Goal: Transaction & Acquisition: Subscribe to service/newsletter

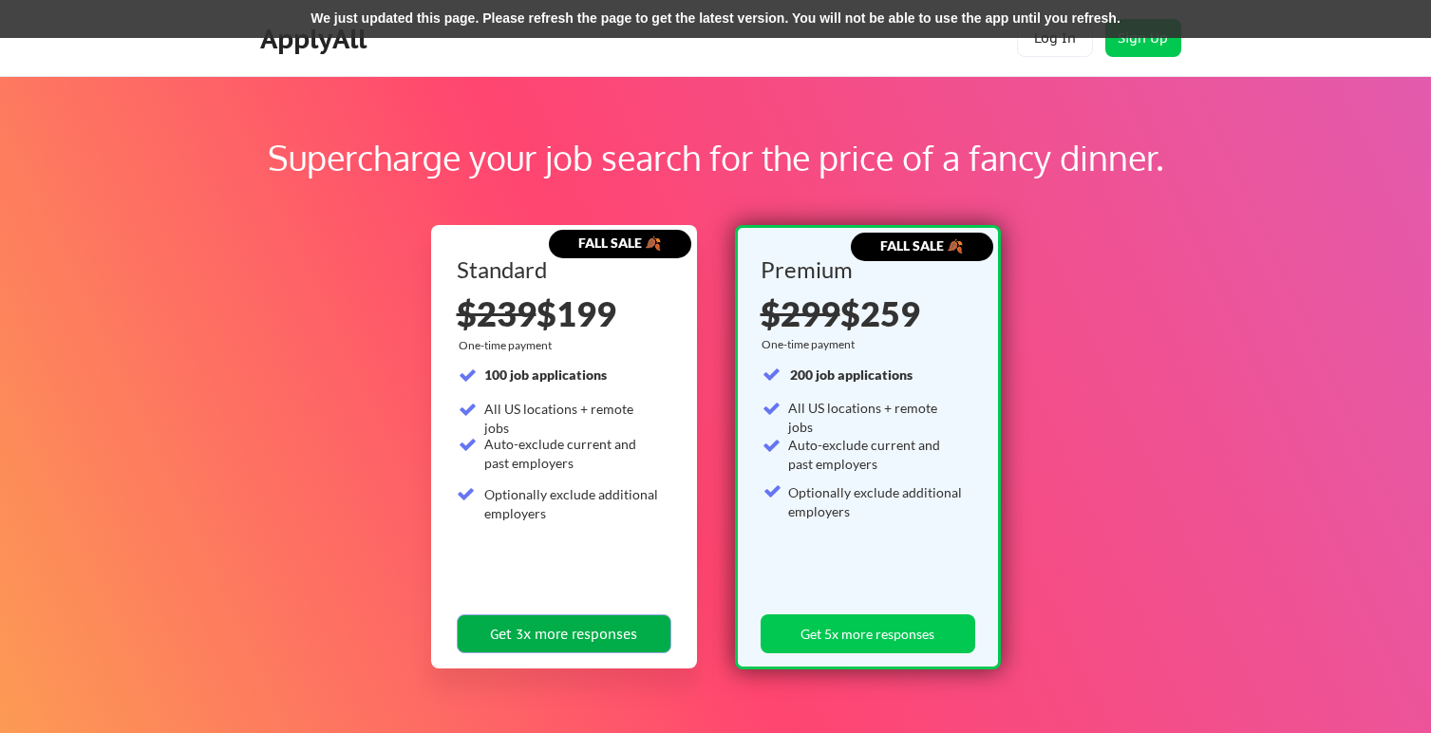
click at [571, 630] on button "Get 3x more responses" at bounding box center [564, 633] width 215 height 39
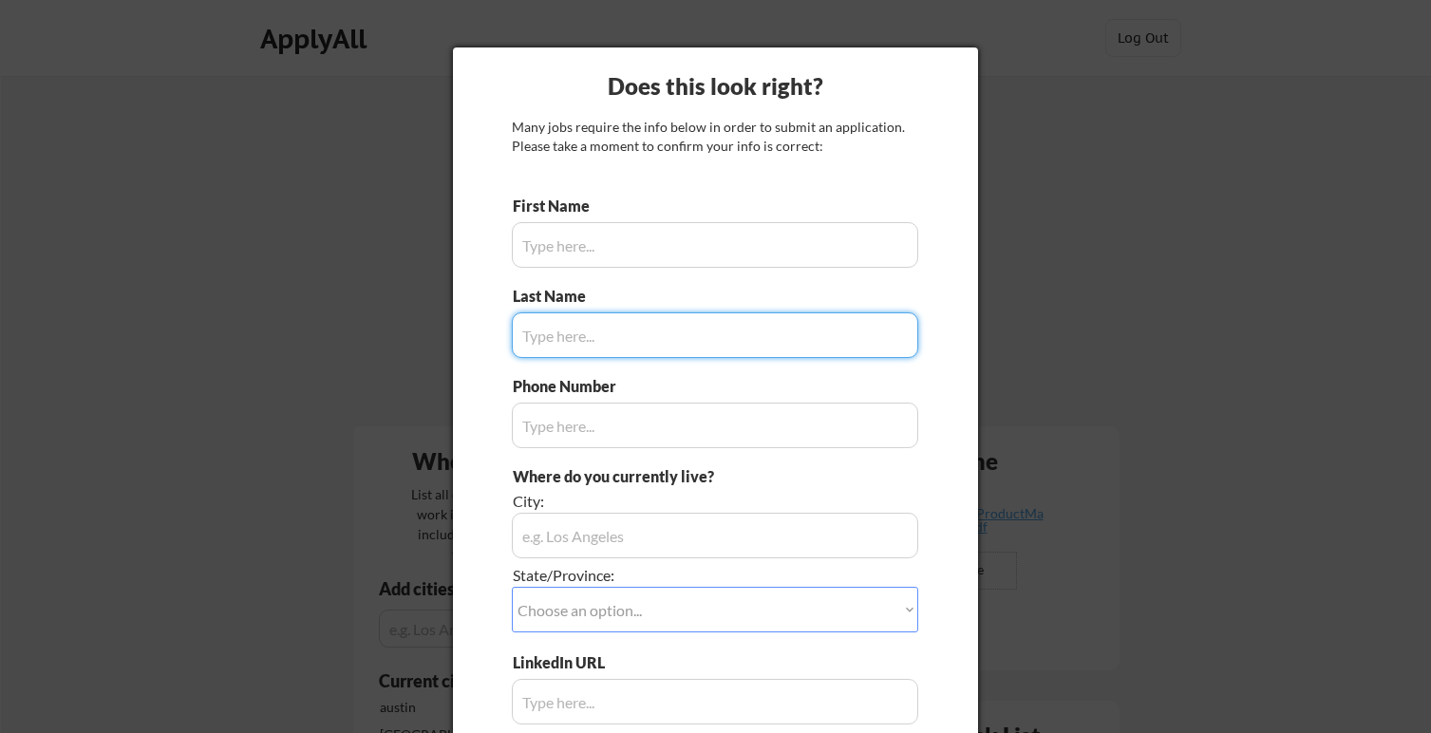
click at [683, 237] on input "input" at bounding box center [715, 245] width 406 height 46
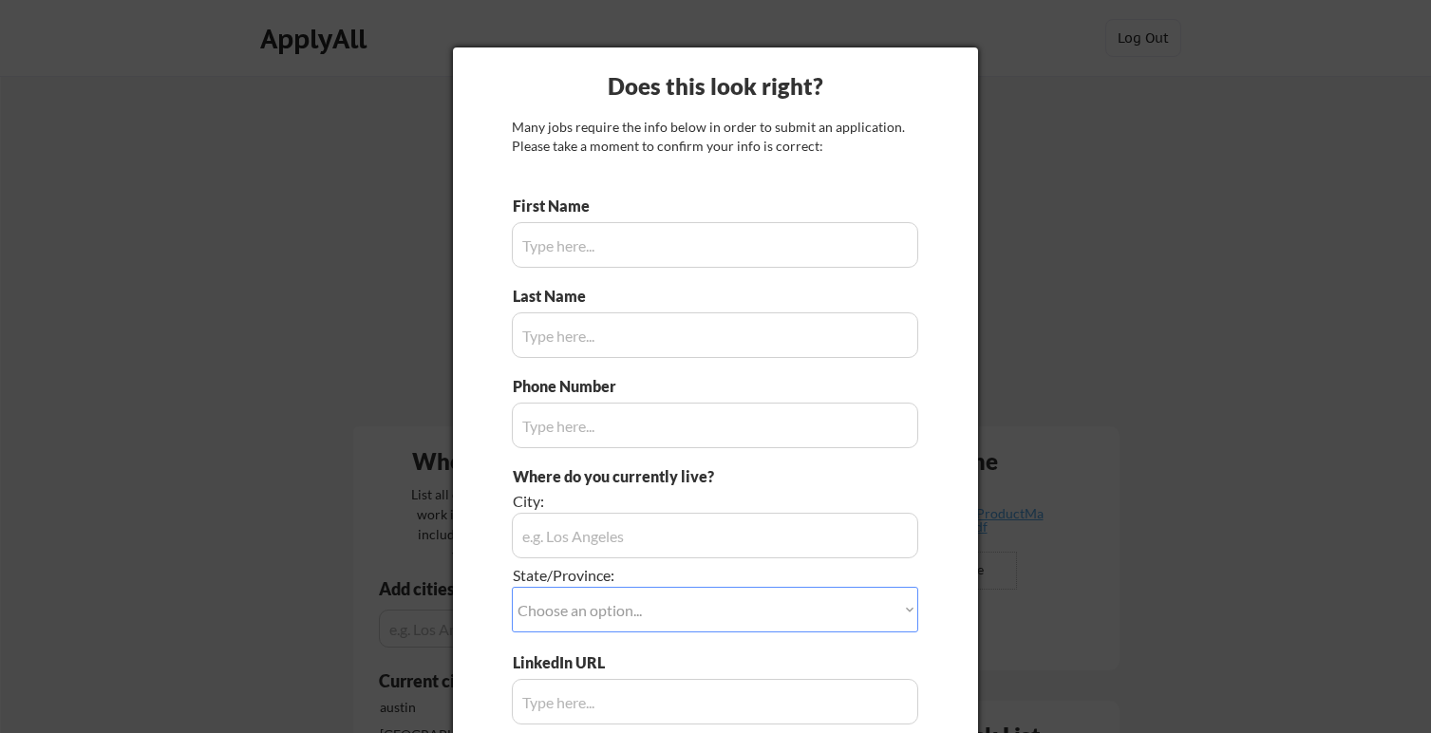
type input "Sergio"
type input "Camargo"
type input "8133800641"
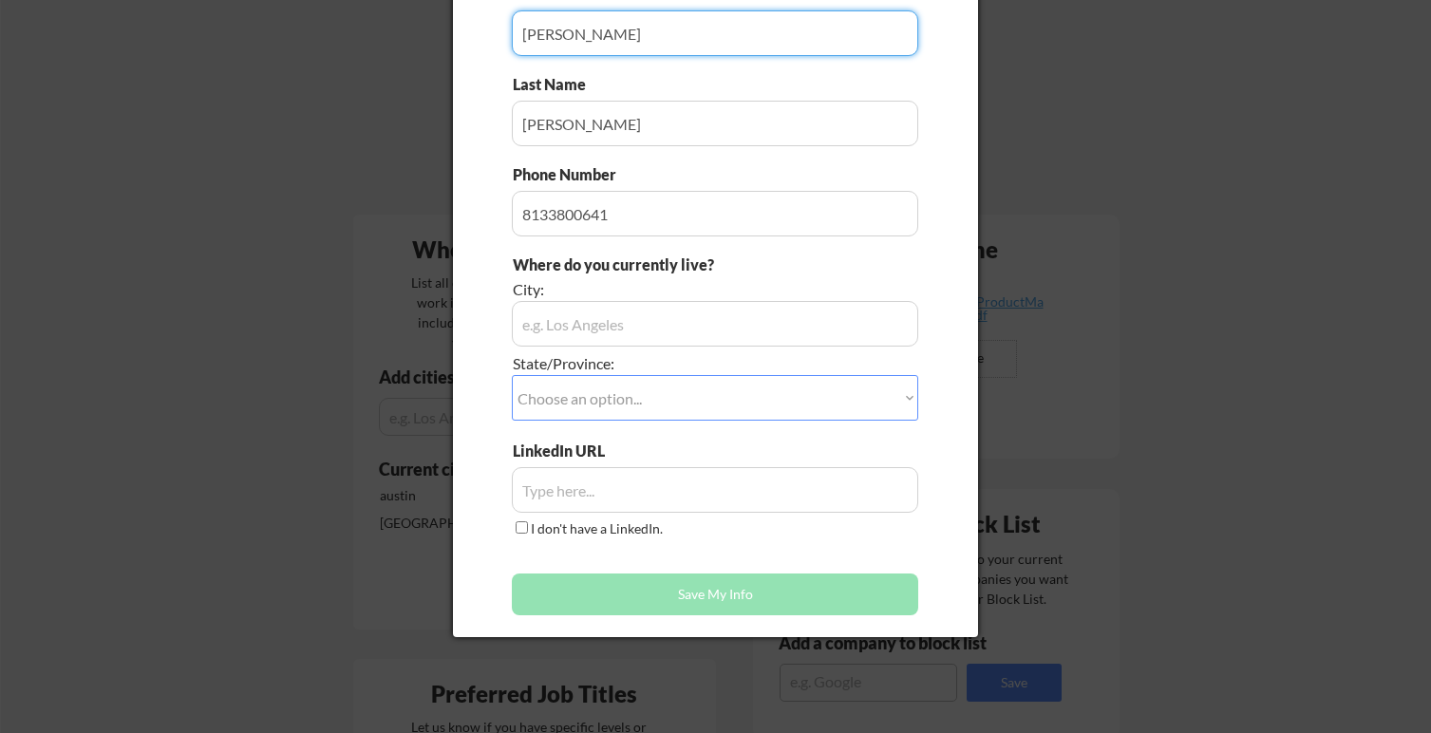
scroll to position [234, 0]
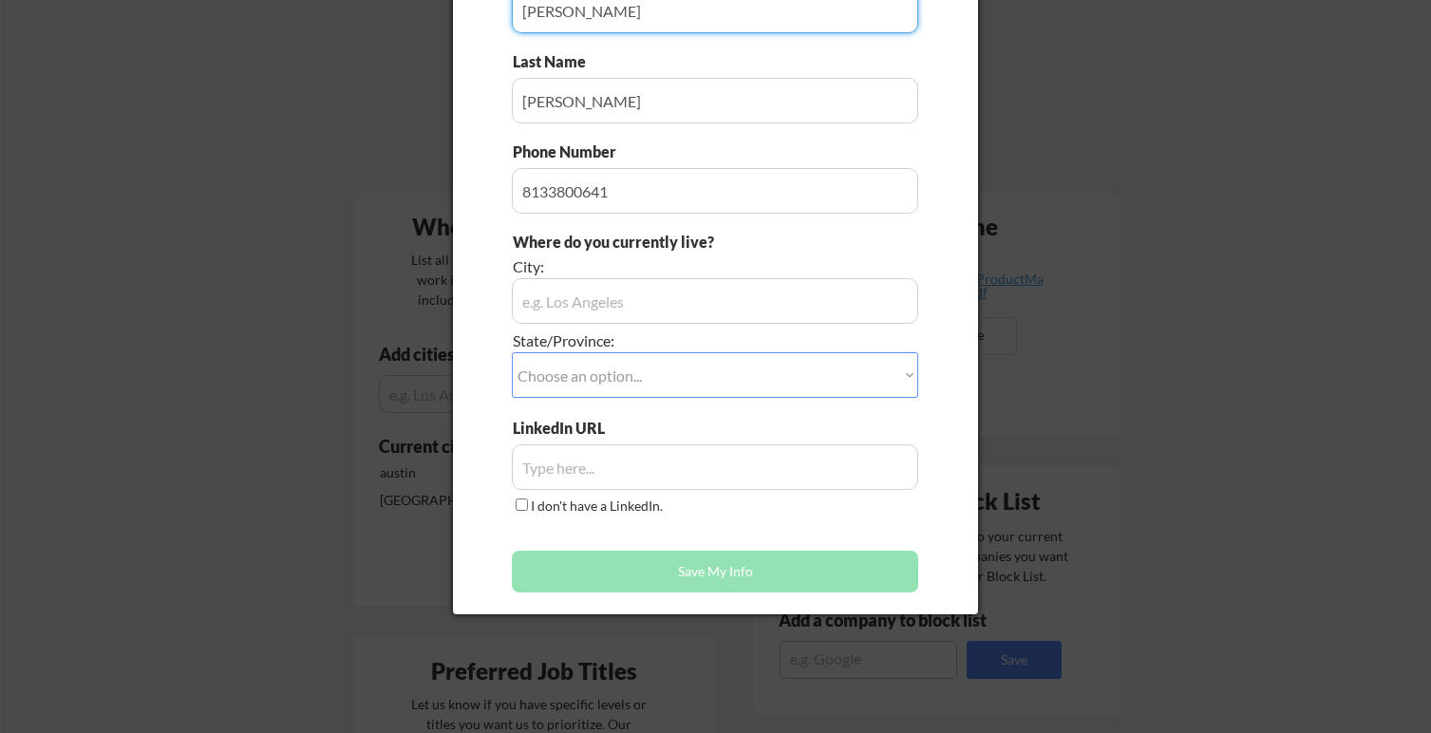
click at [597, 298] on input "input" at bounding box center [715, 301] width 406 height 46
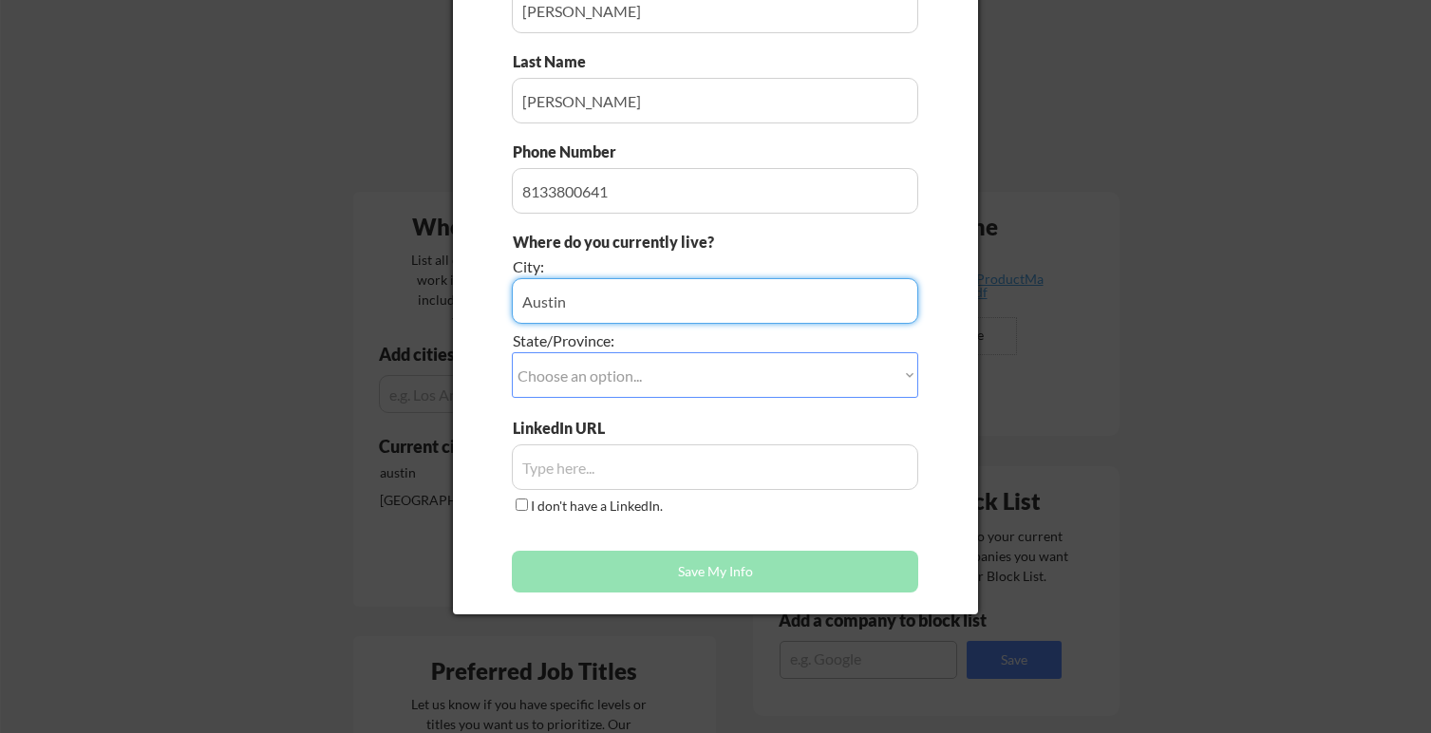
type input "Austin"
click at [597, 378] on select "Choose an option... Other/Not Applicable Alabama Alaska Alberta Arizona Arkansa…" at bounding box center [715, 375] width 406 height 46
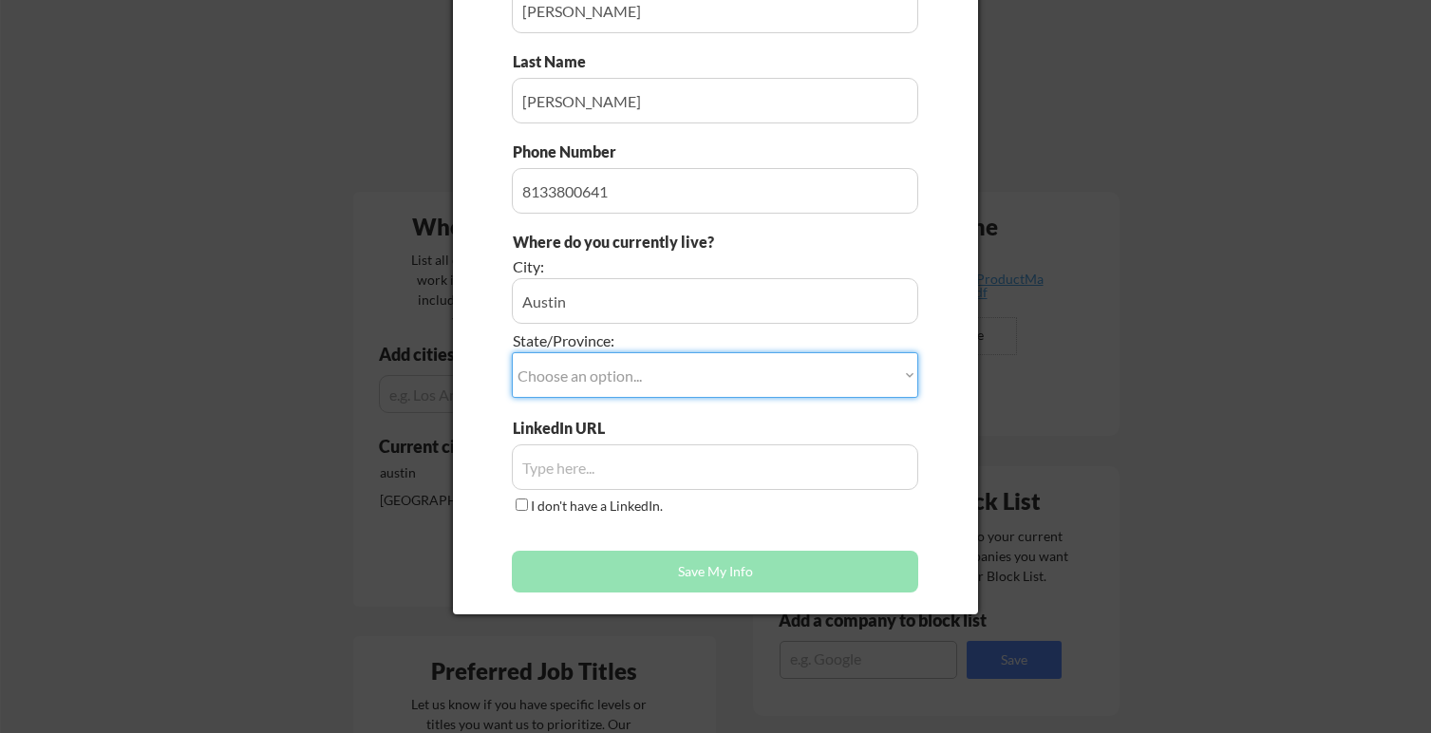
select select ""Texas""
click at [512, 352] on select "Choose an option... Other/Not Applicable Alabama Alaska Alberta Arizona Arkansa…" at bounding box center [715, 375] width 406 height 46
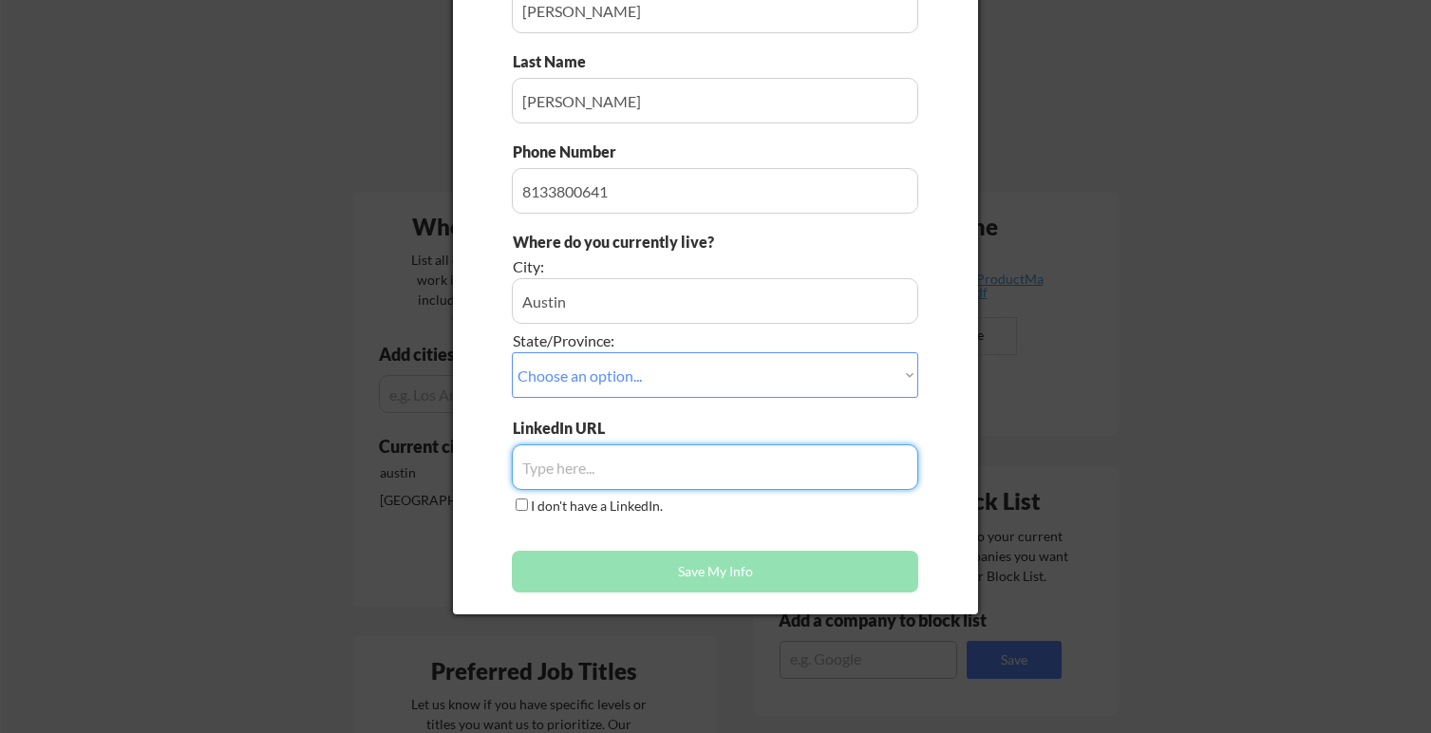
click at [575, 465] on input "input" at bounding box center [715, 467] width 406 height 46
paste input "https://www.linkedin.com/in/sergio-camargo-69baa729/"
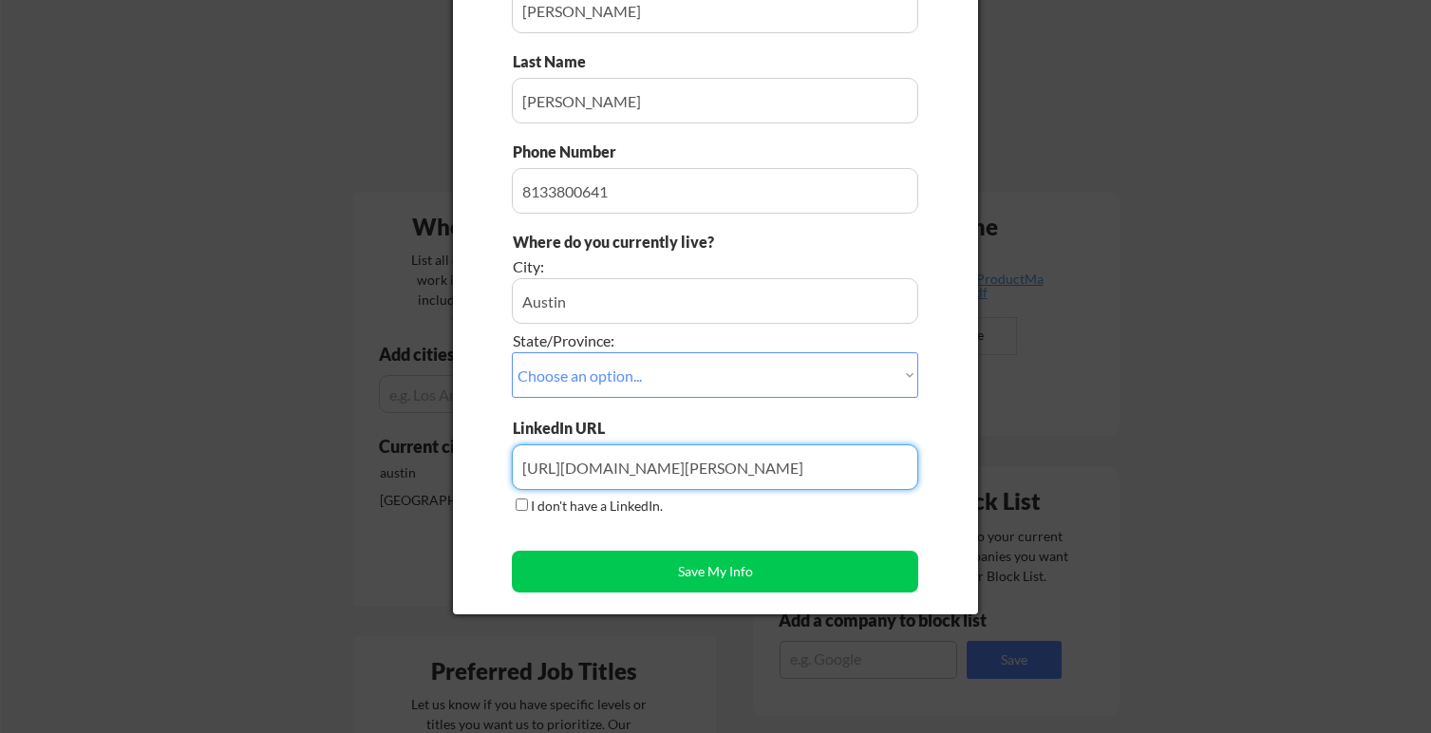
type input "https://www.linkedin.com/in/sergio-camargo-69baa729/"
click at [754, 522] on div "First Name Last Name Phone Number Where do you currently live? City: State/Prov…" at bounding box center [715, 281] width 406 height 641
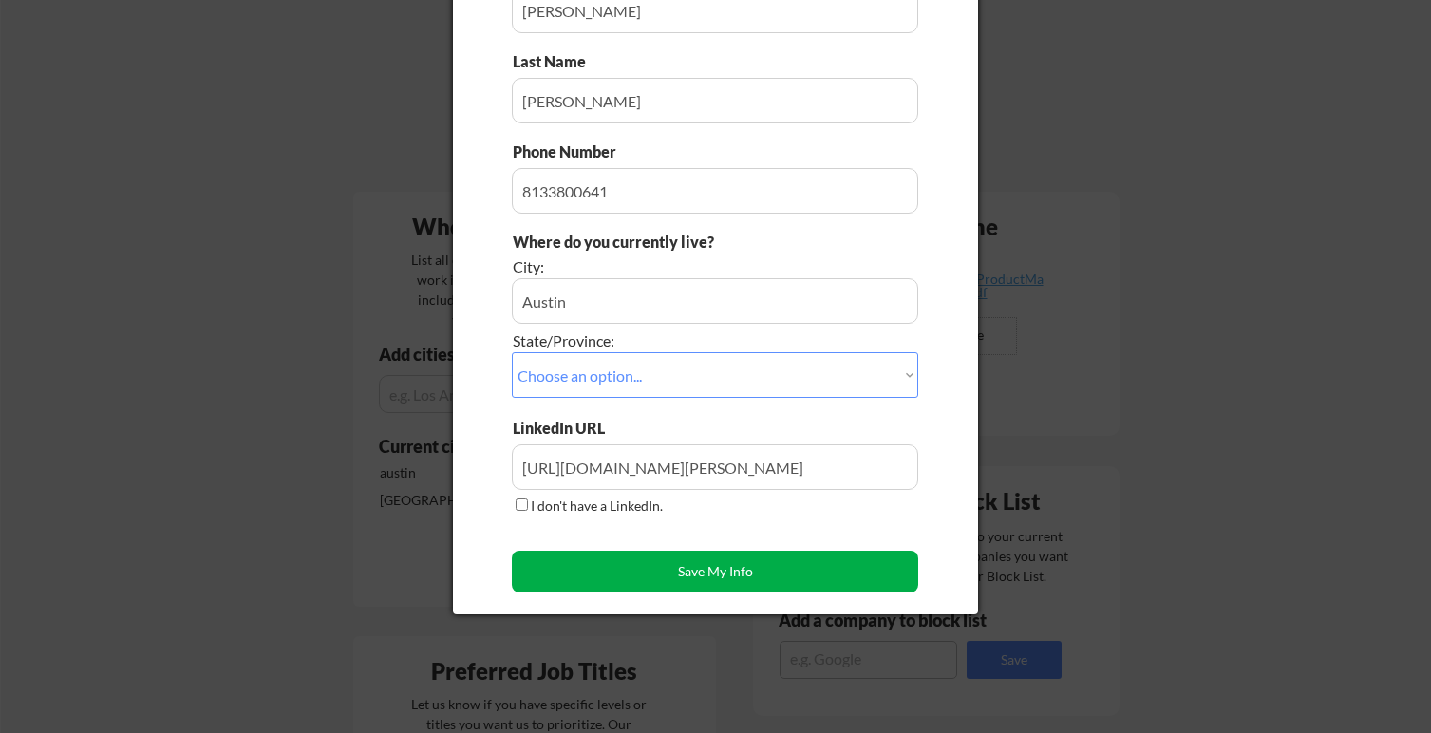
click at [731, 576] on button "Save My Info" at bounding box center [715, 572] width 406 height 42
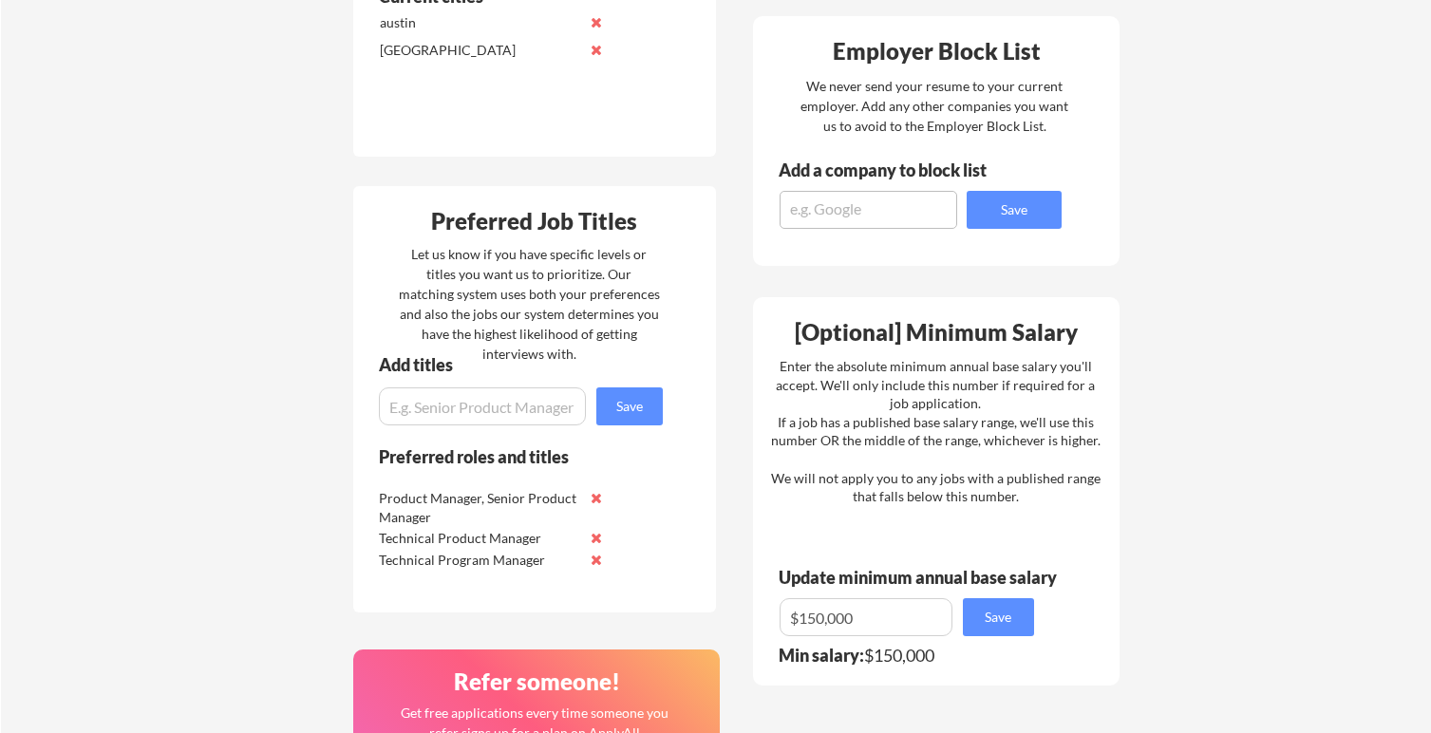
scroll to position [680, 0]
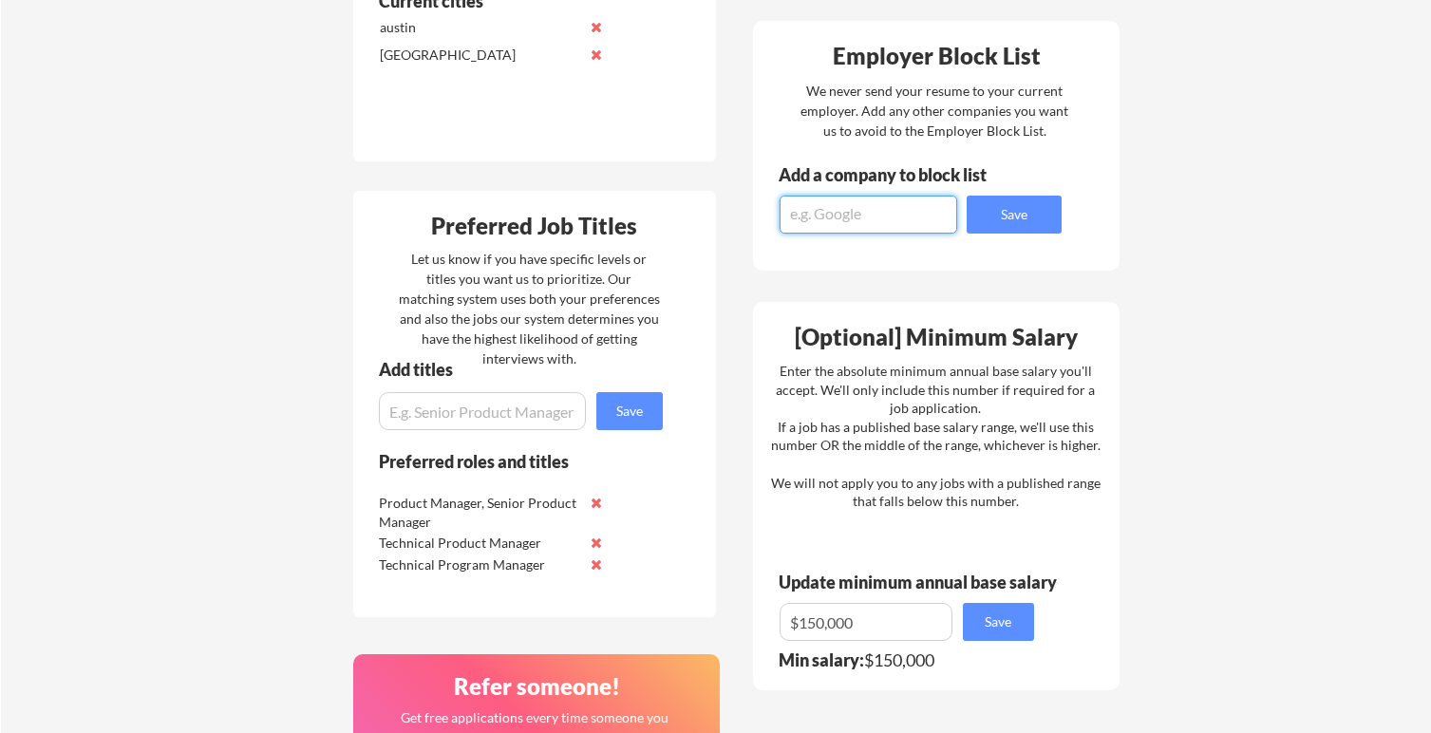
click at [838, 218] on textarea at bounding box center [868, 215] width 178 height 38
type textarea "Google"
click at [1016, 218] on button "Save" at bounding box center [1013, 215] width 95 height 38
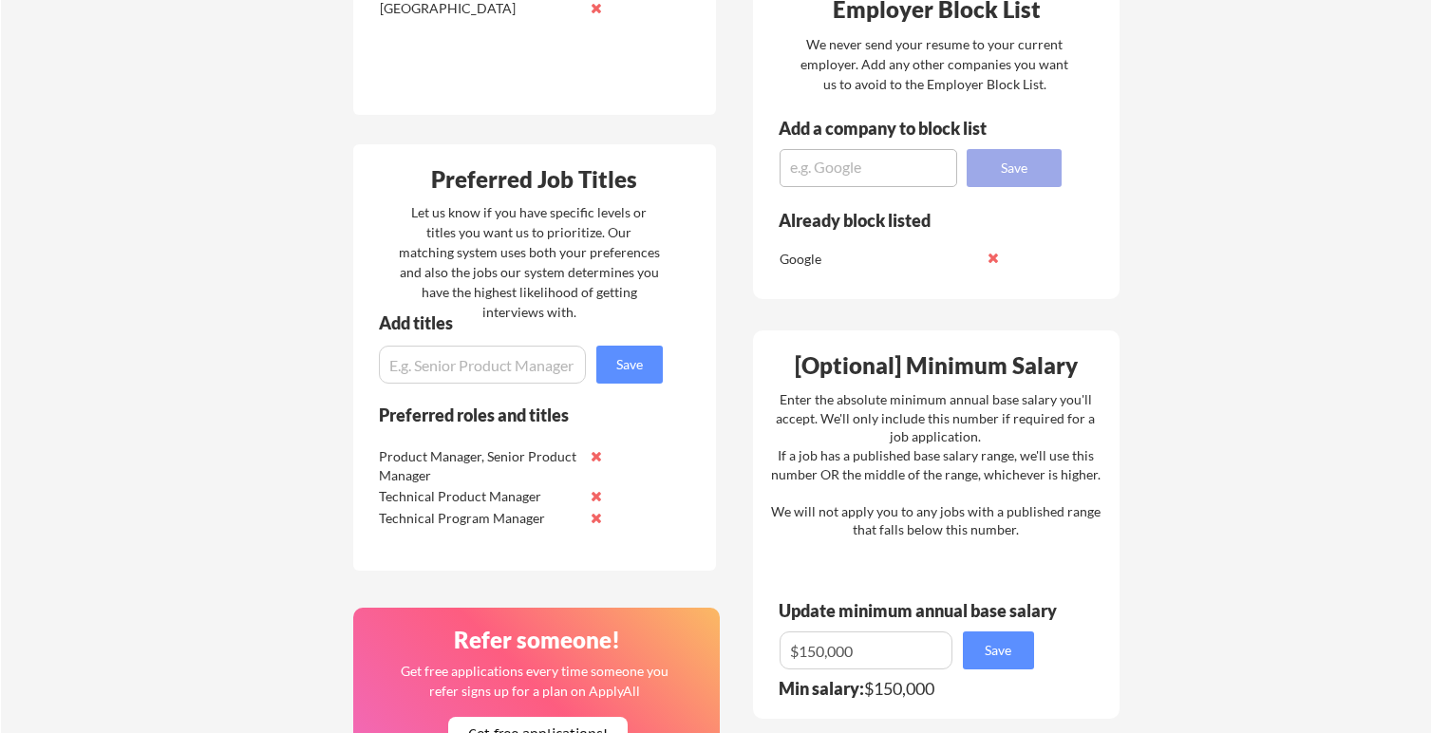
scroll to position [736, 0]
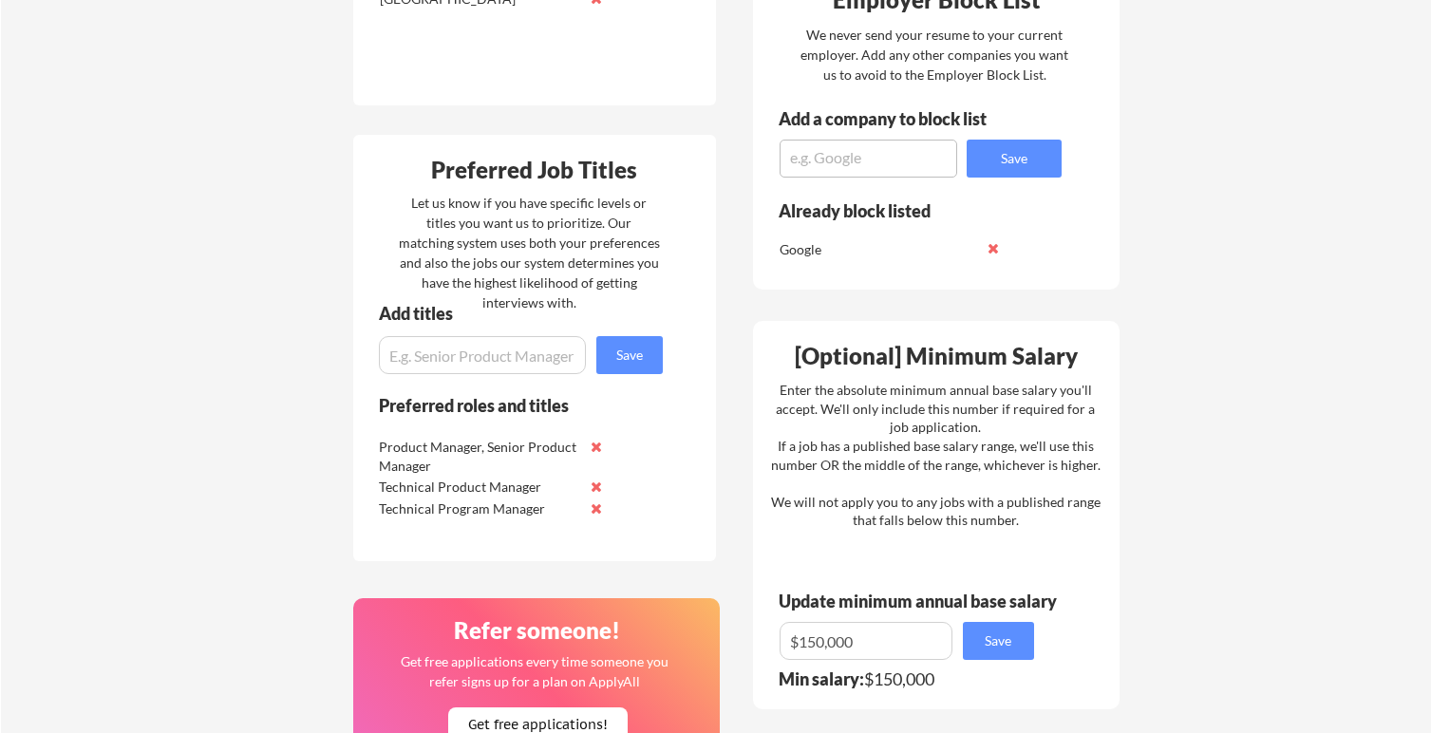
click at [878, 160] on textarea at bounding box center [868, 159] width 178 height 38
type textarea "Amazon"
click at [986, 161] on button "Save" at bounding box center [1013, 159] width 95 height 38
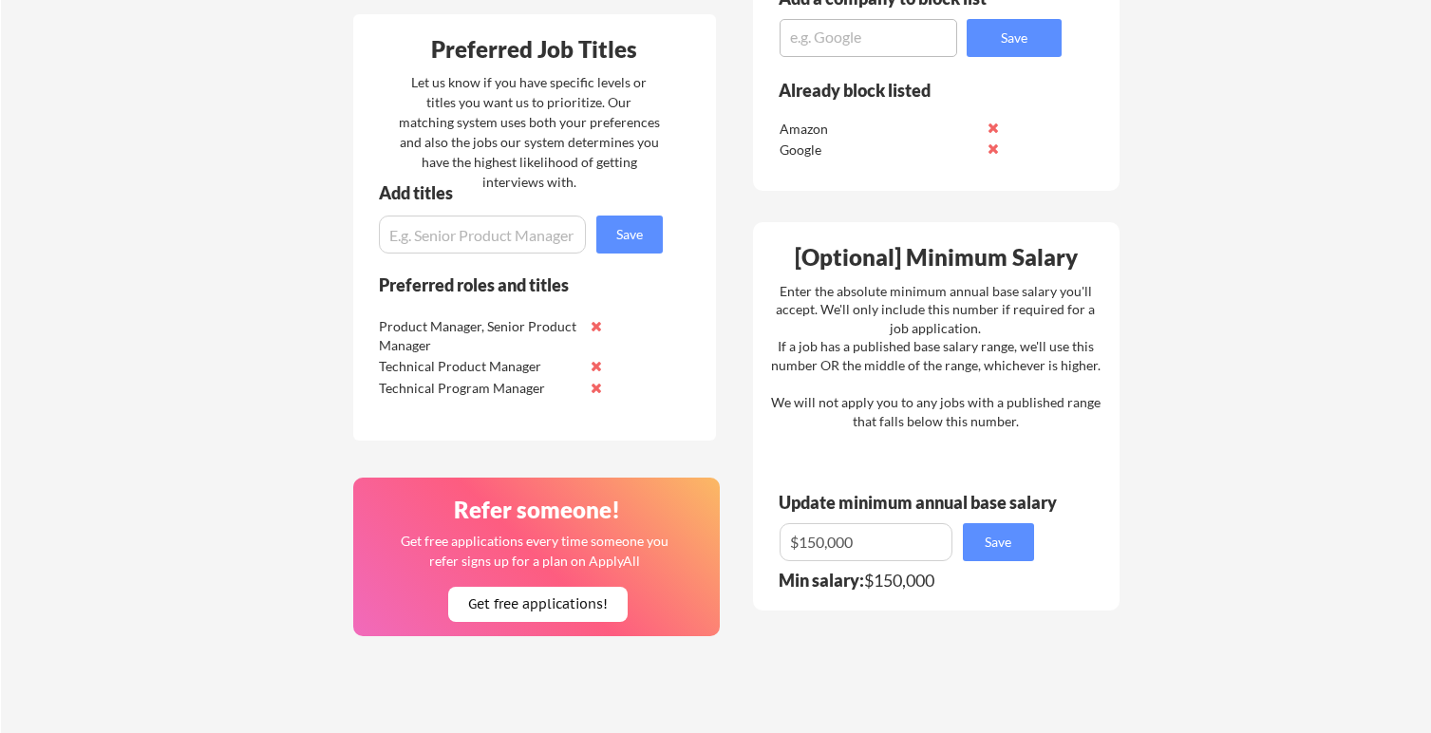
scroll to position [862, 0]
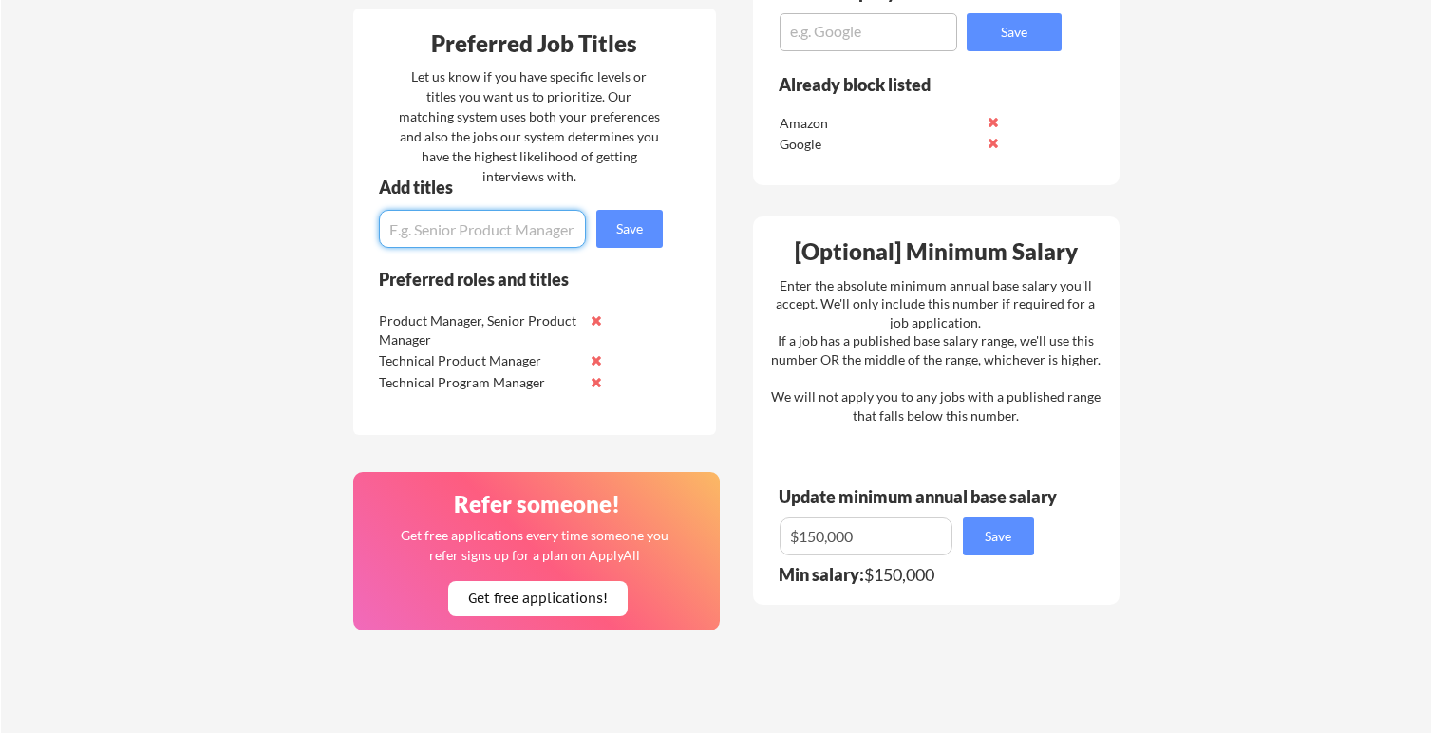
click at [460, 219] on input "input" at bounding box center [482, 229] width 207 height 38
type input "Customer Engineer"
click at [623, 229] on button "Save" at bounding box center [629, 229] width 66 height 38
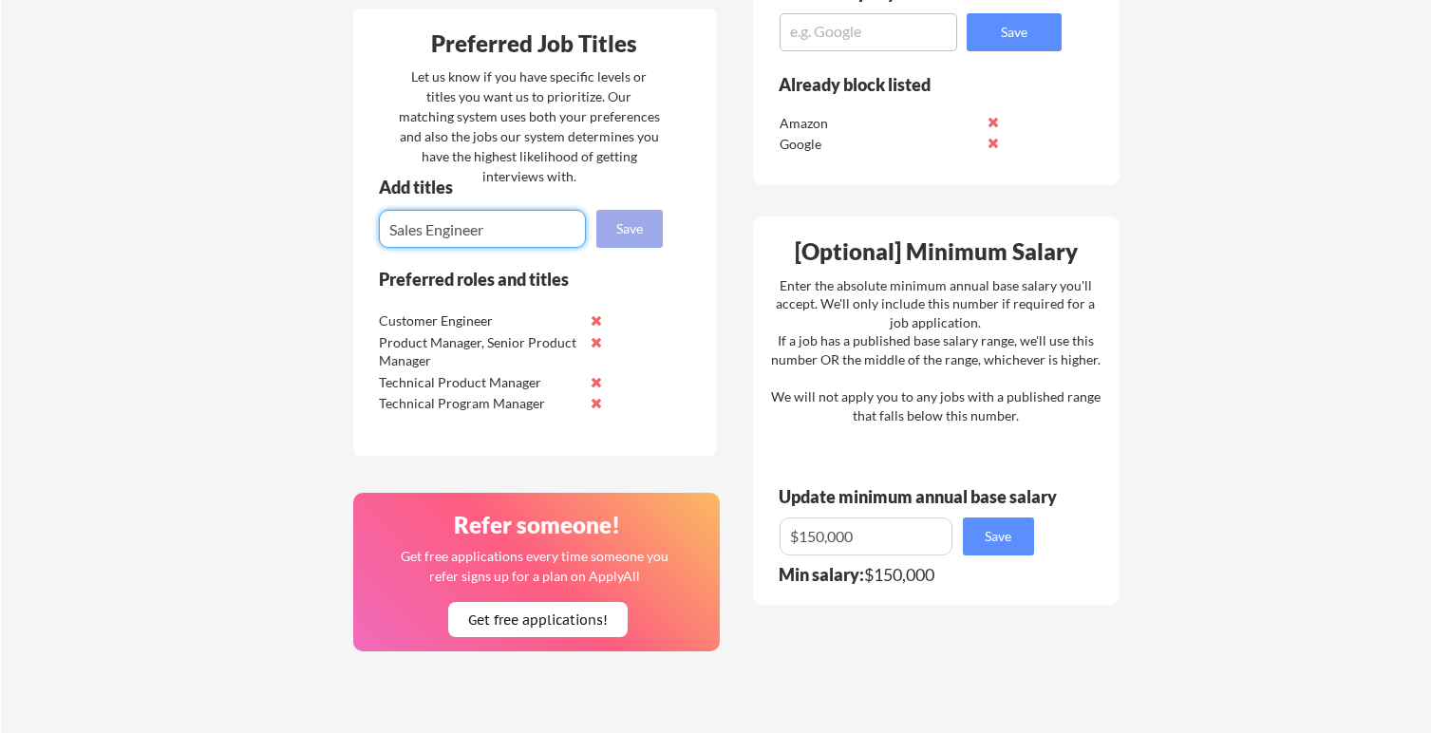
type input "Sales Engineer"
click at [639, 238] on button "Save" at bounding box center [629, 229] width 66 height 38
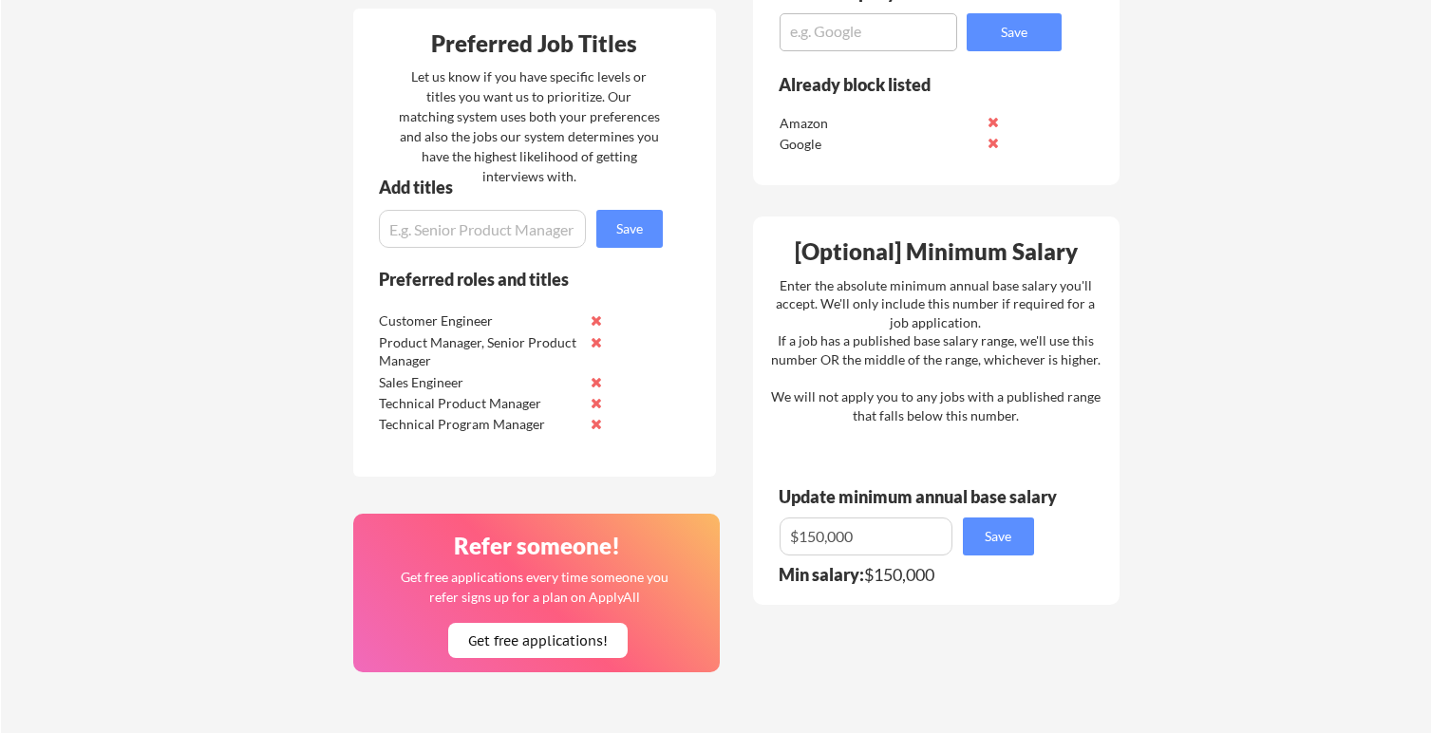
click at [806, 285] on div "Enter the absolute minimum annual base salary you'll accept. We'll only include…" at bounding box center [935, 350] width 329 height 149
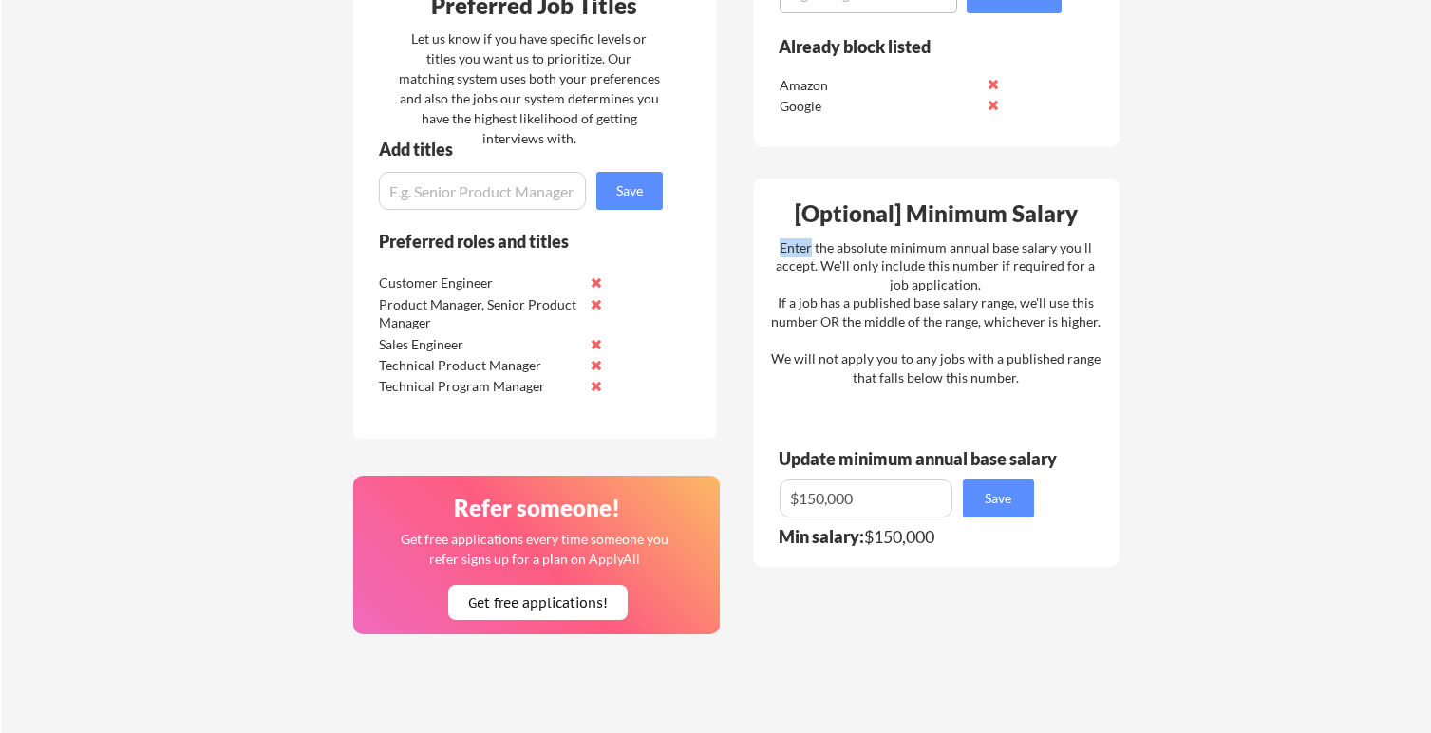
scroll to position [923, 0]
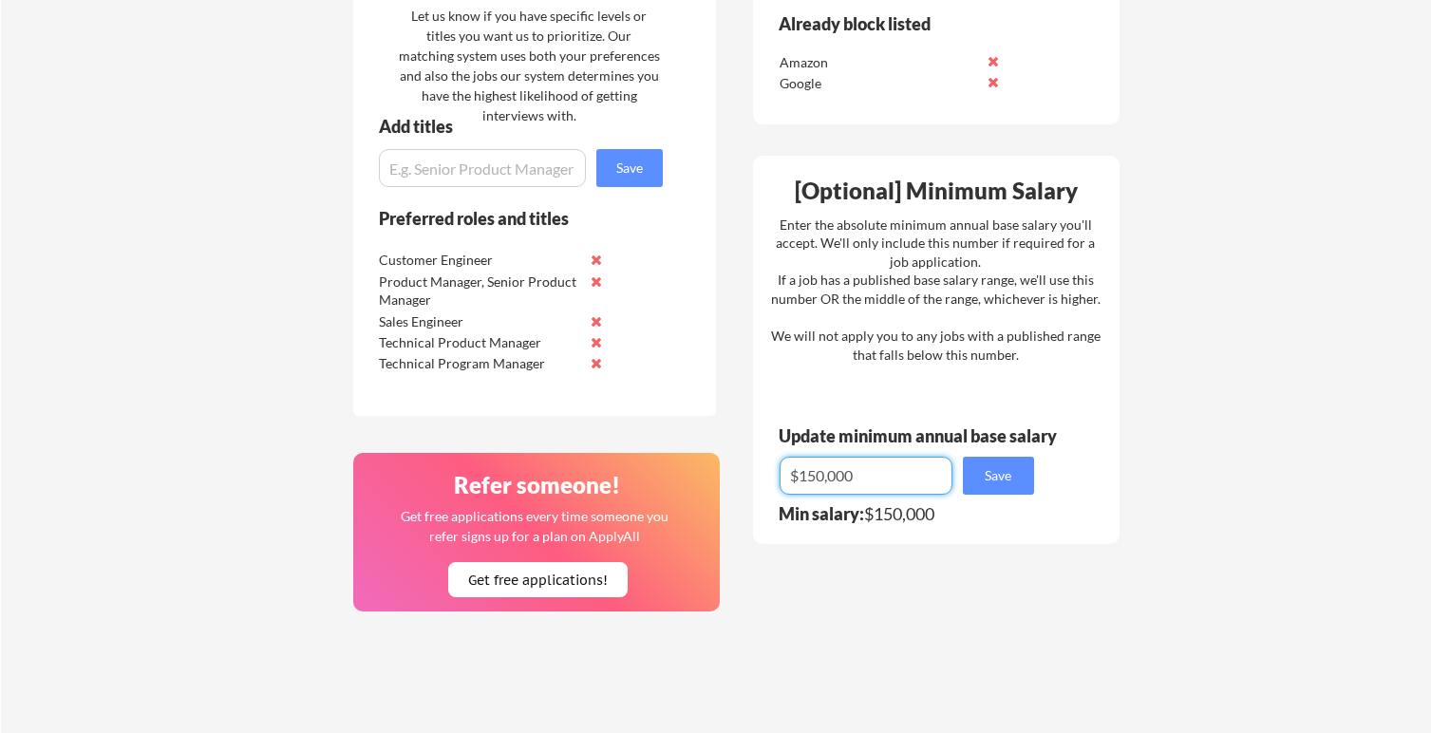
click at [809, 479] on input "input" at bounding box center [865, 476] width 173 height 38
type input "$130,000"
click at [984, 473] on button "Save" at bounding box center [998, 476] width 71 height 38
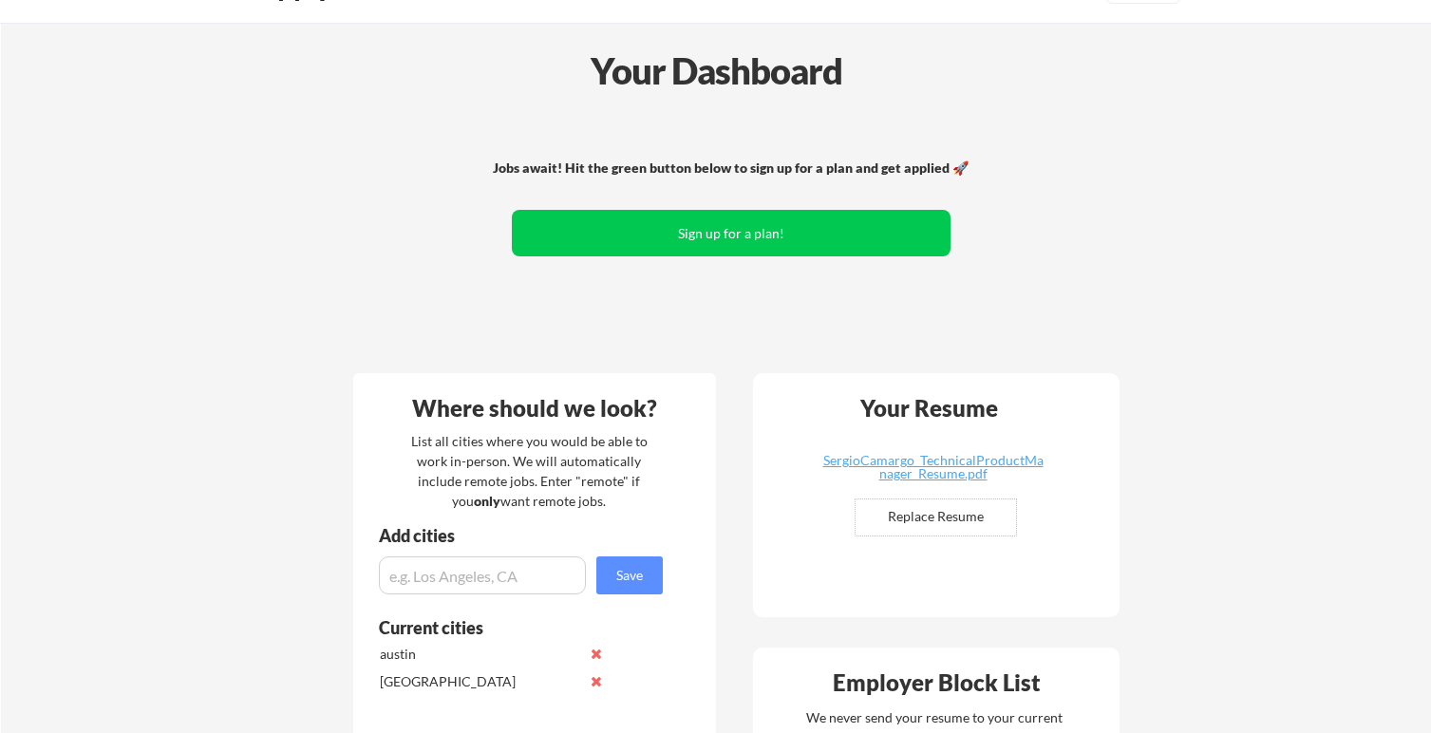
scroll to position [0, 0]
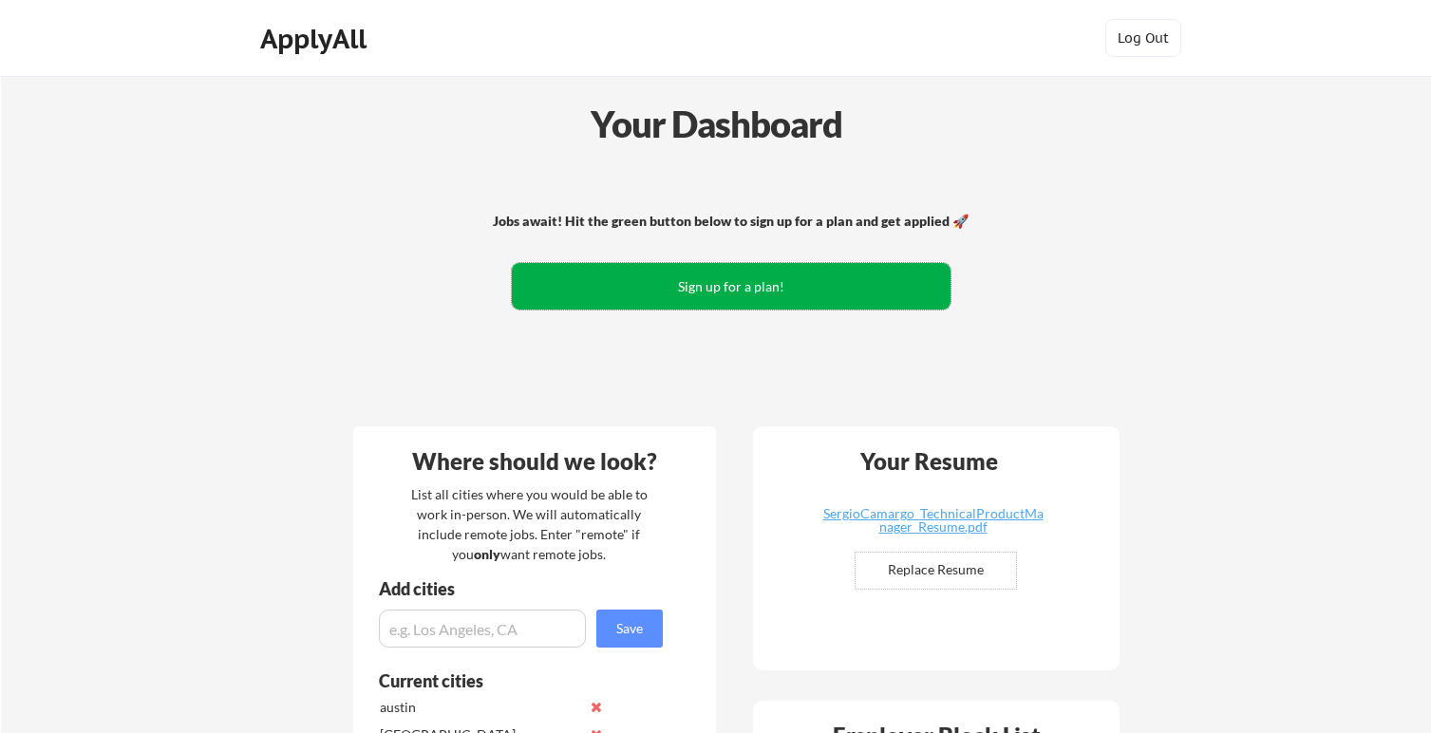
click at [755, 295] on button "Sign up for a plan!" at bounding box center [731, 286] width 439 height 47
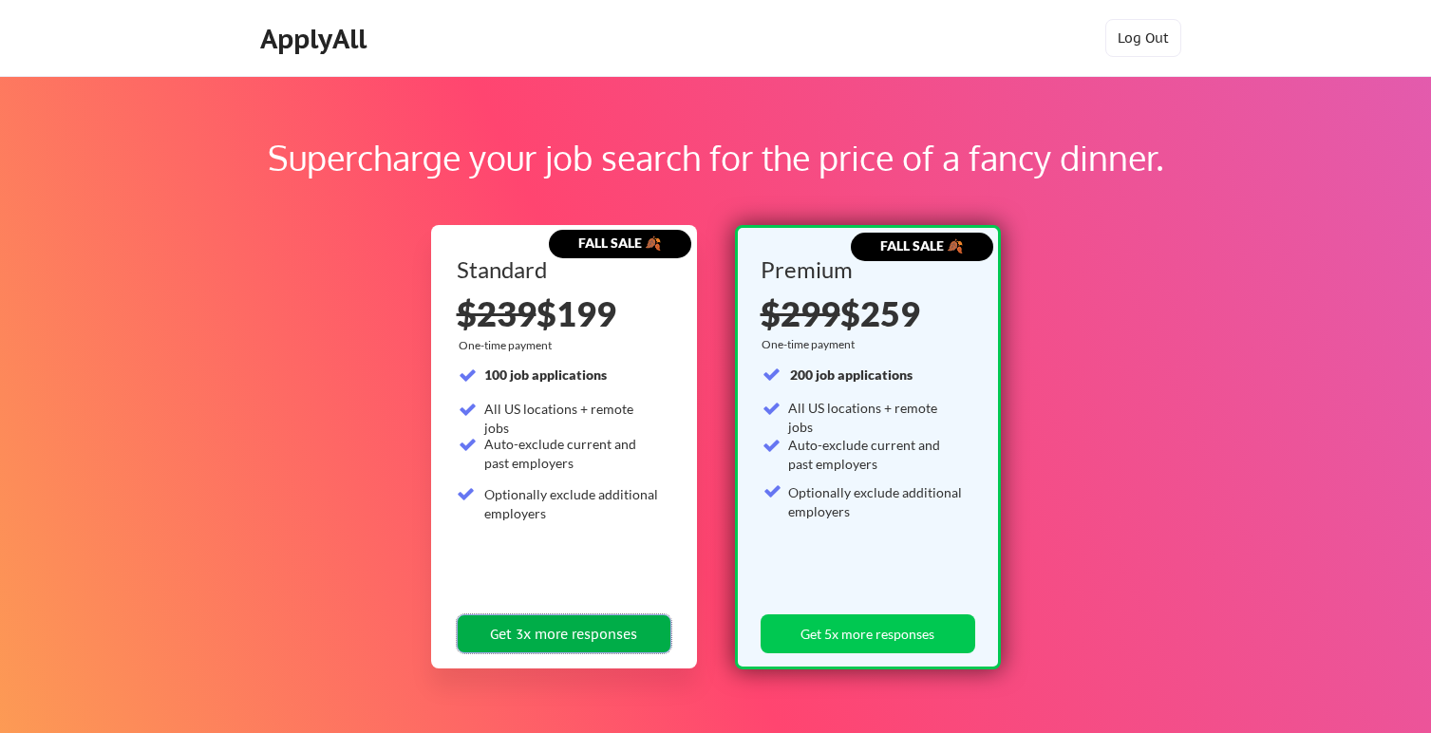
click at [557, 641] on button "Get 3x more responses" at bounding box center [564, 633] width 215 height 39
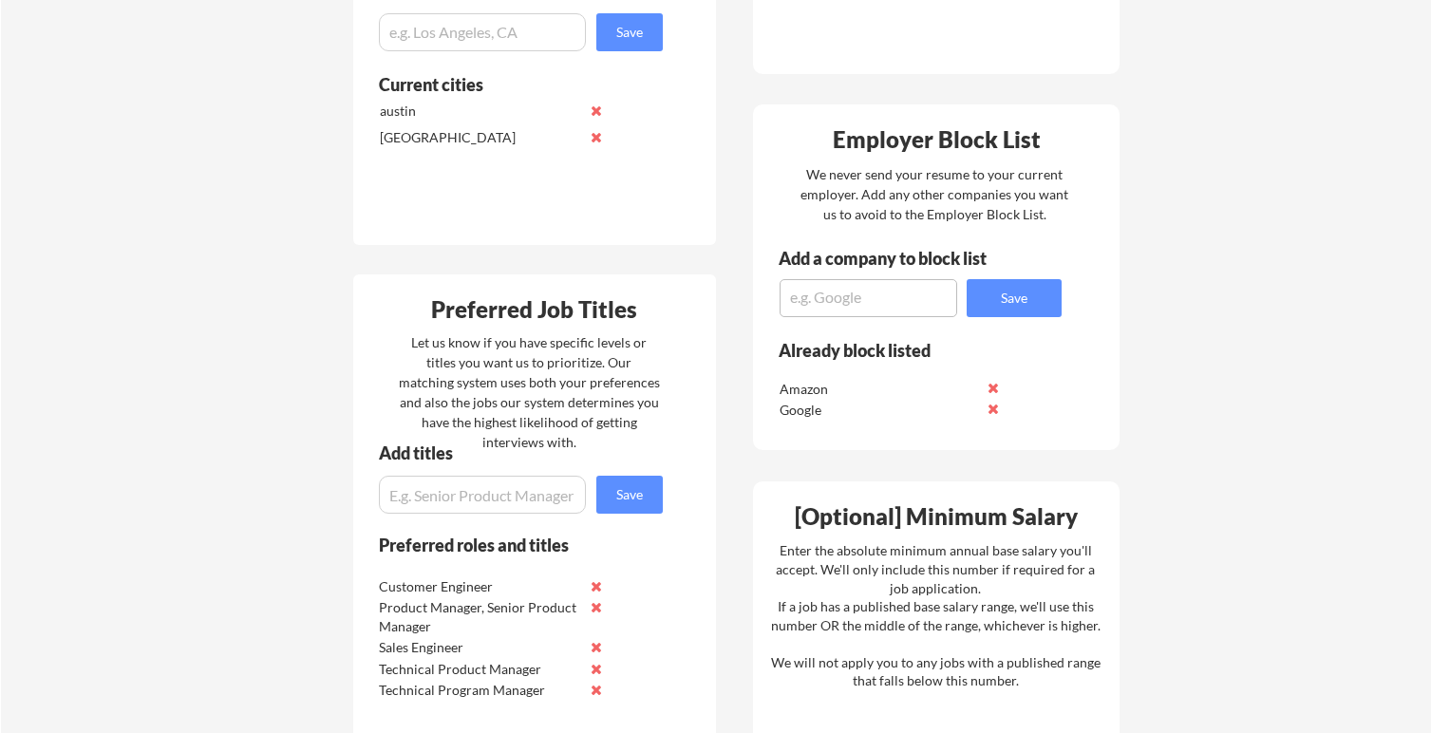
scroll to position [593, 0]
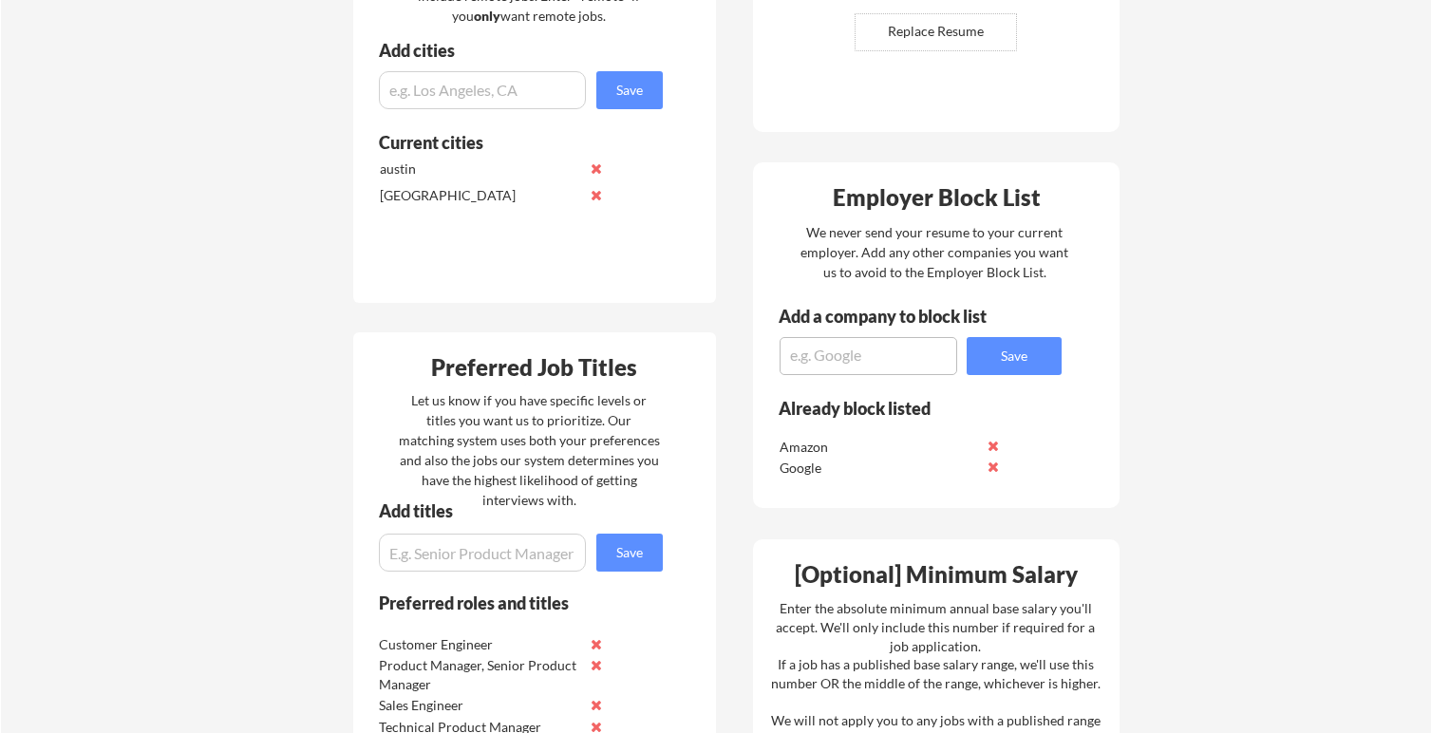
click at [830, 359] on textarea at bounding box center [868, 356] width 178 height 38
type textarea "boeing"
click at [992, 368] on button "Save" at bounding box center [1013, 356] width 95 height 38
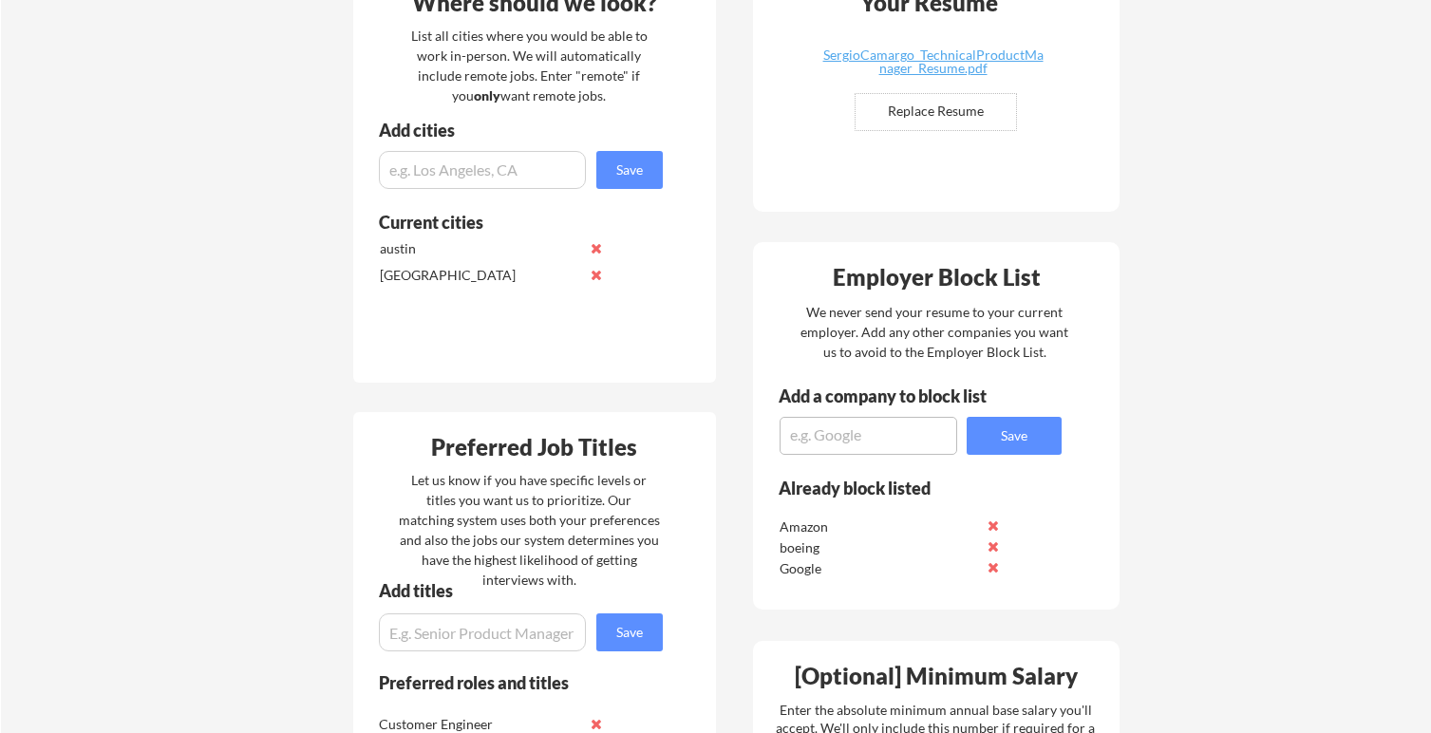
scroll to position [528, 0]
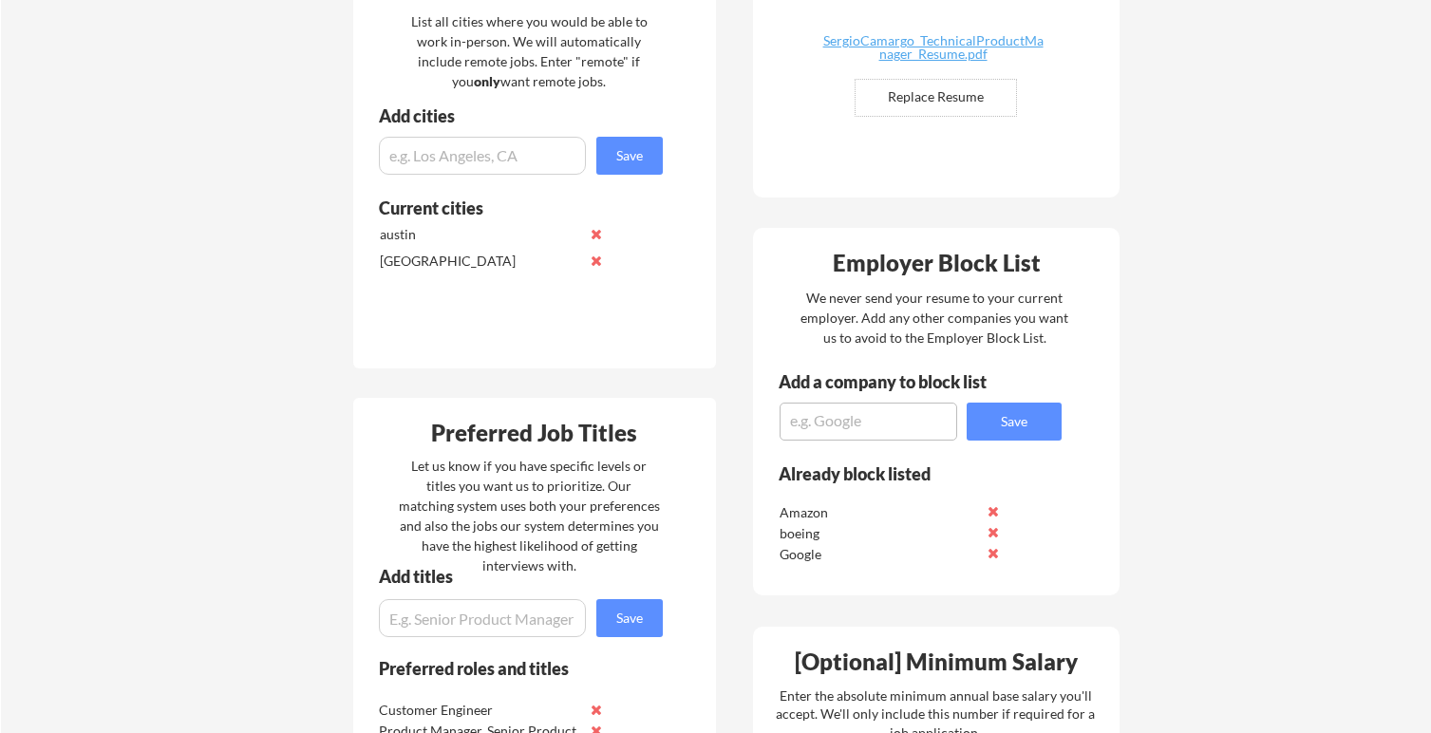
click at [495, 167] on input "input" at bounding box center [482, 156] width 207 height 38
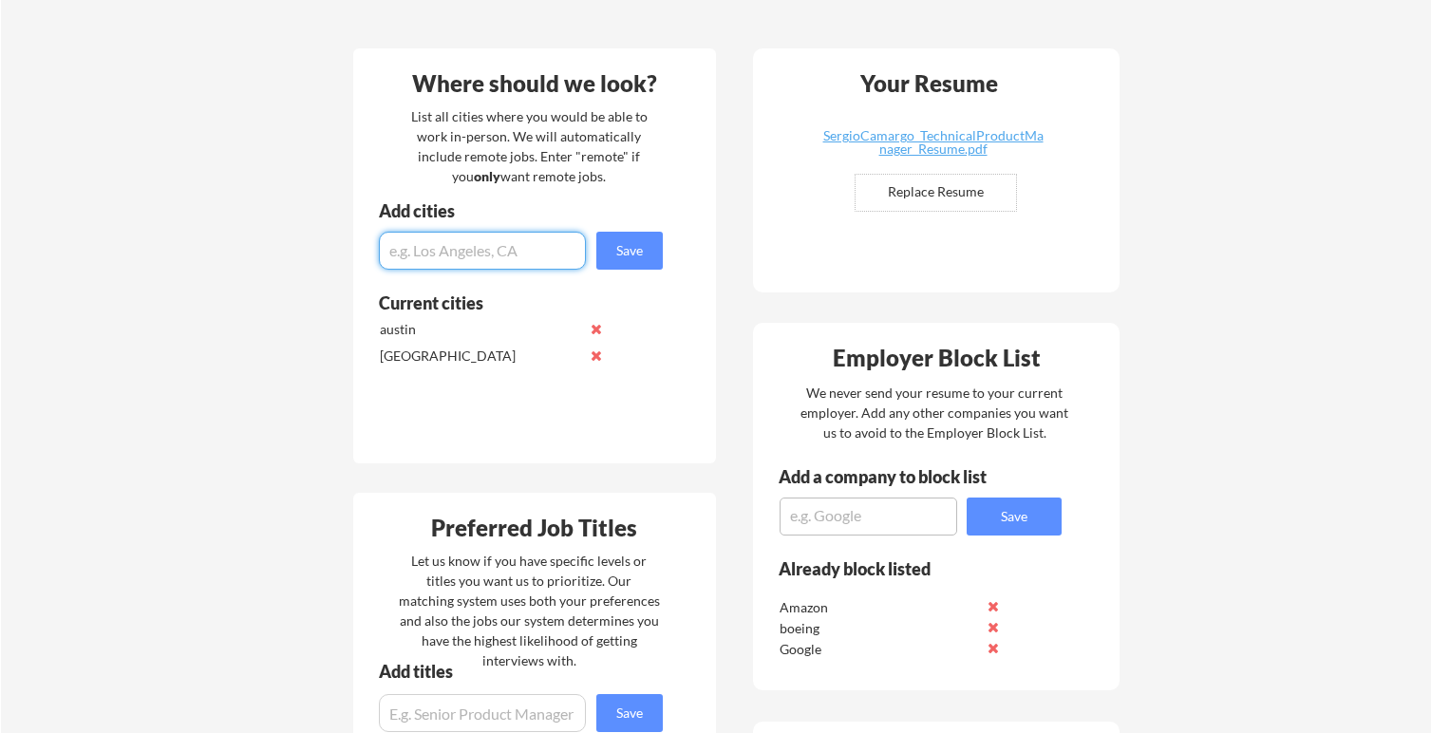
scroll to position [0, 0]
